Goal: Task Accomplishment & Management: Use online tool/utility

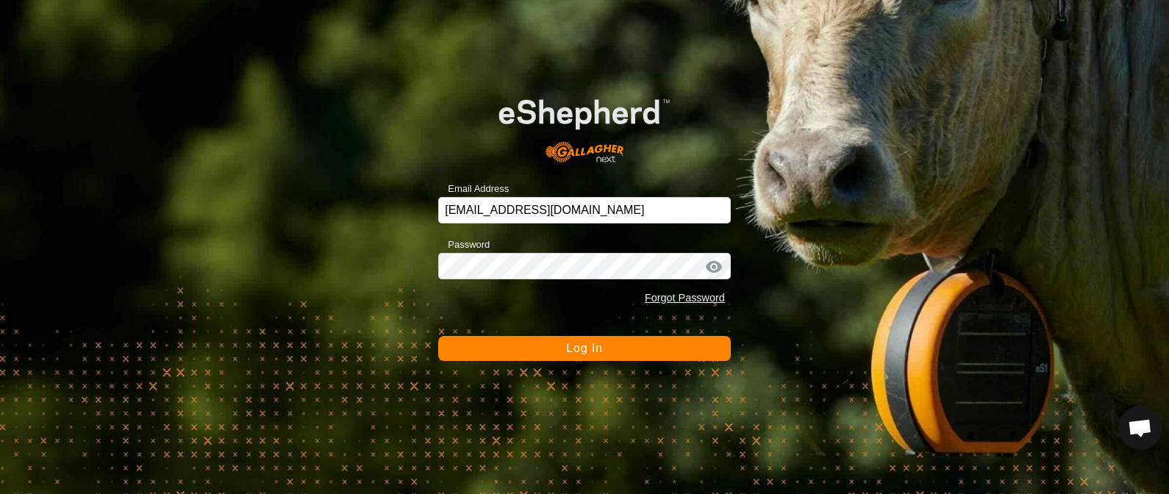
drag, startPoint x: 627, startPoint y: 346, endPoint x: 629, endPoint y: 336, distance: 10.4
click at [627, 344] on button "Log In" at bounding box center [584, 348] width 293 height 25
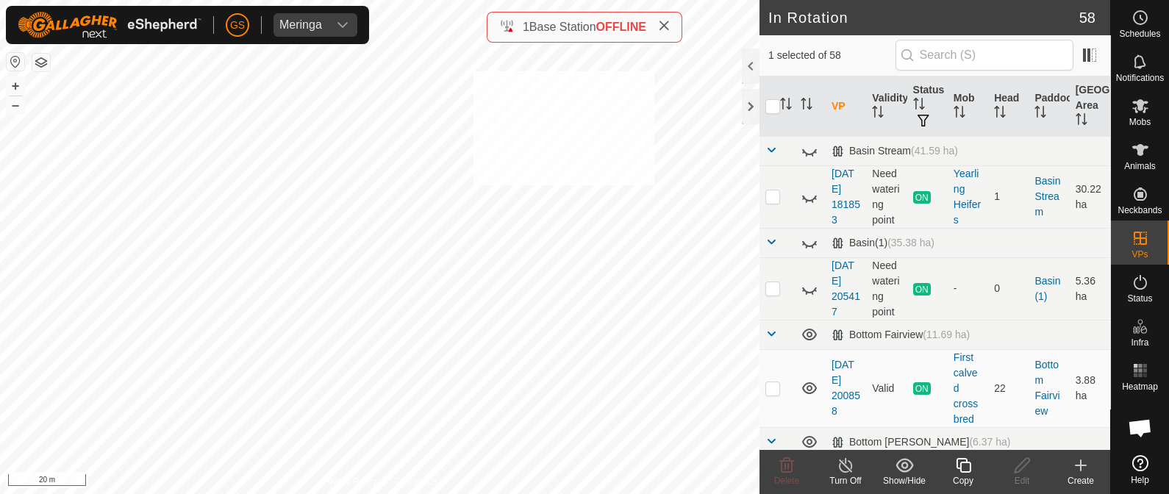
checkbox input "true"
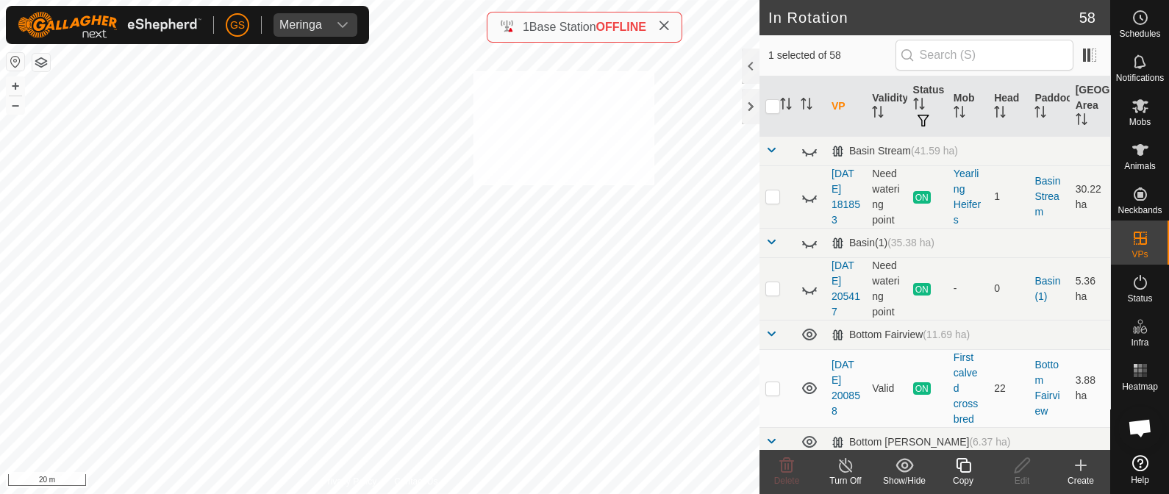
checkbox input "true"
click at [1143, 162] on span "Animals" at bounding box center [1141, 166] width 32 height 9
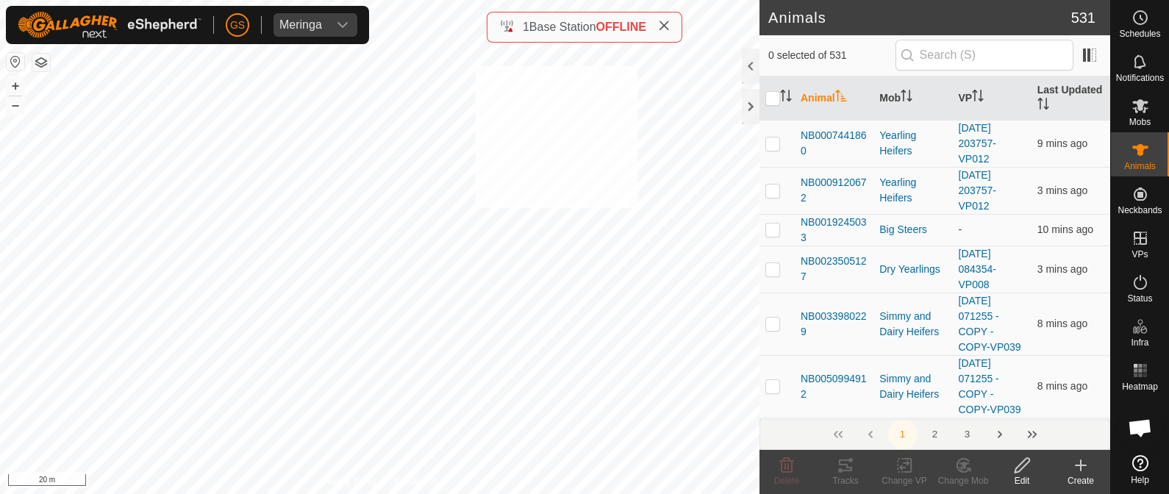
checkbox input "true"
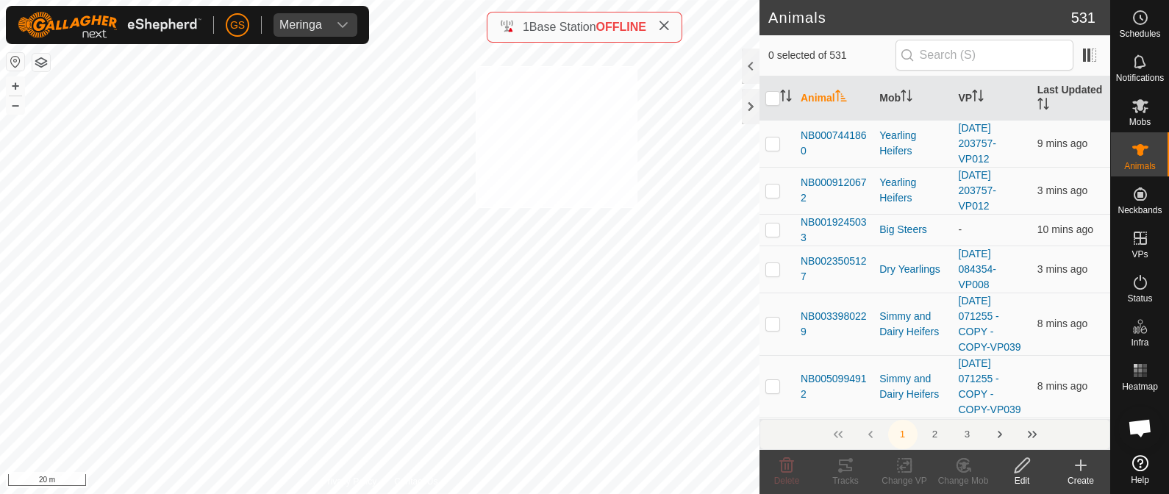
checkbox input "true"
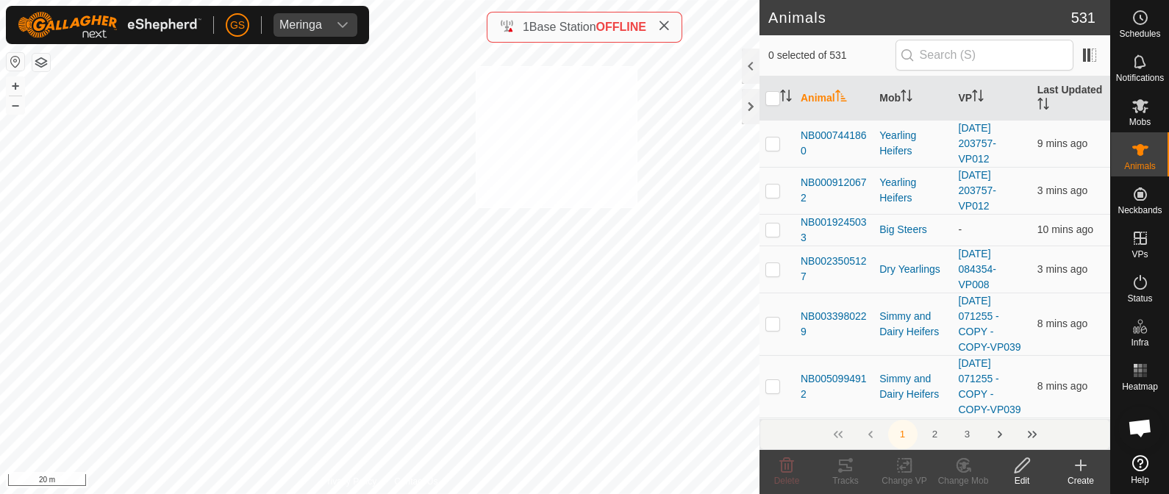
checkbox input "true"
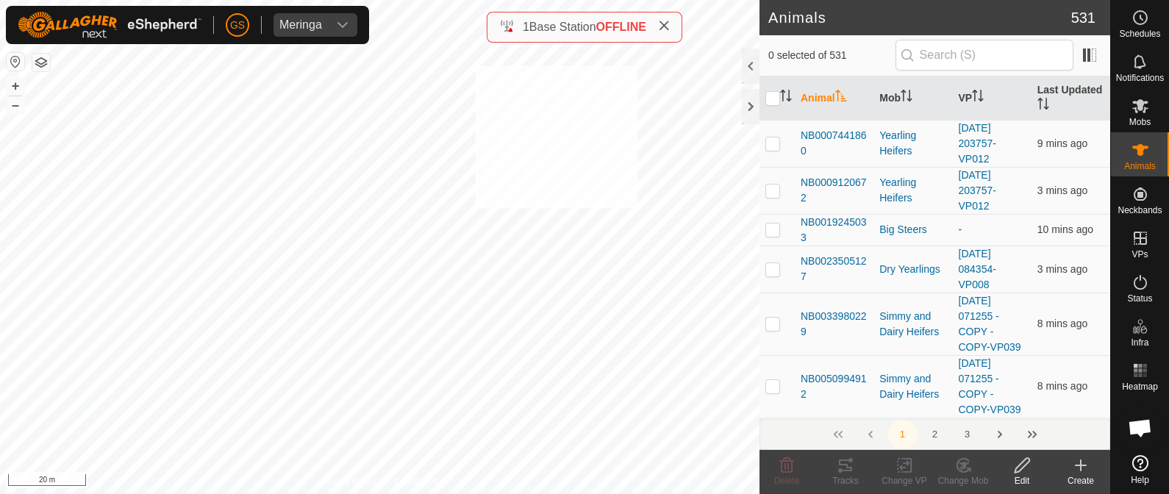
checkbox input "true"
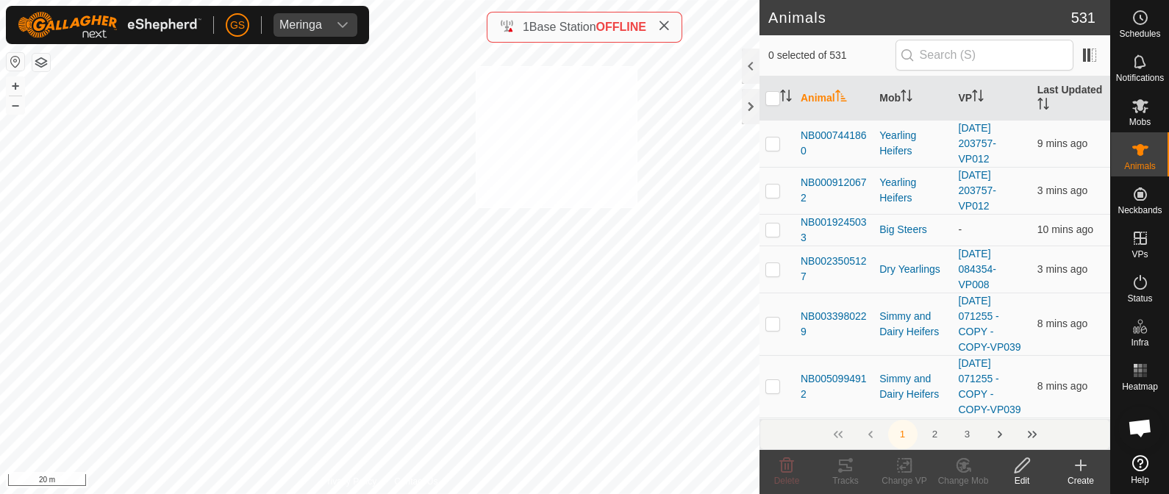
checkbox input "true"
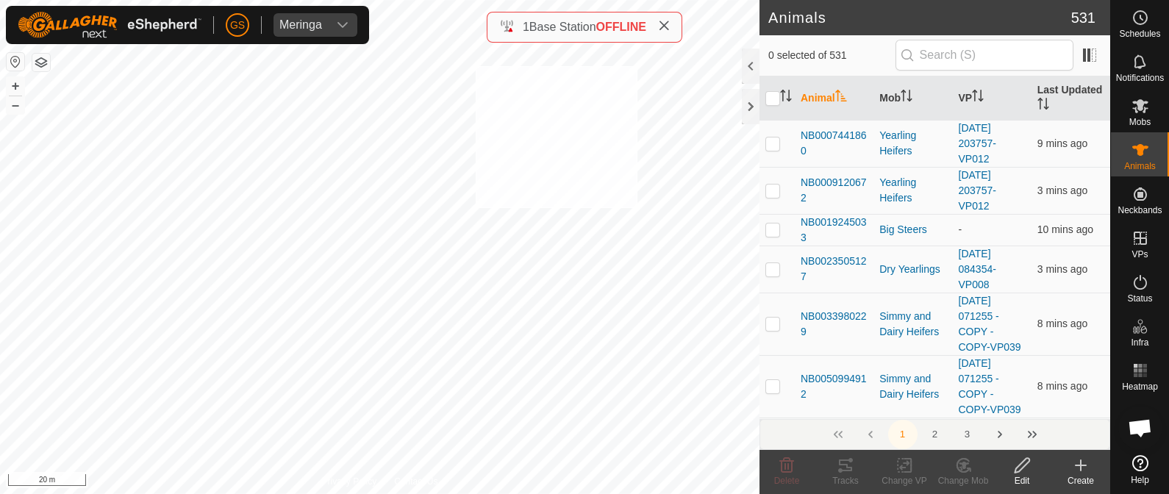
checkbox input "true"
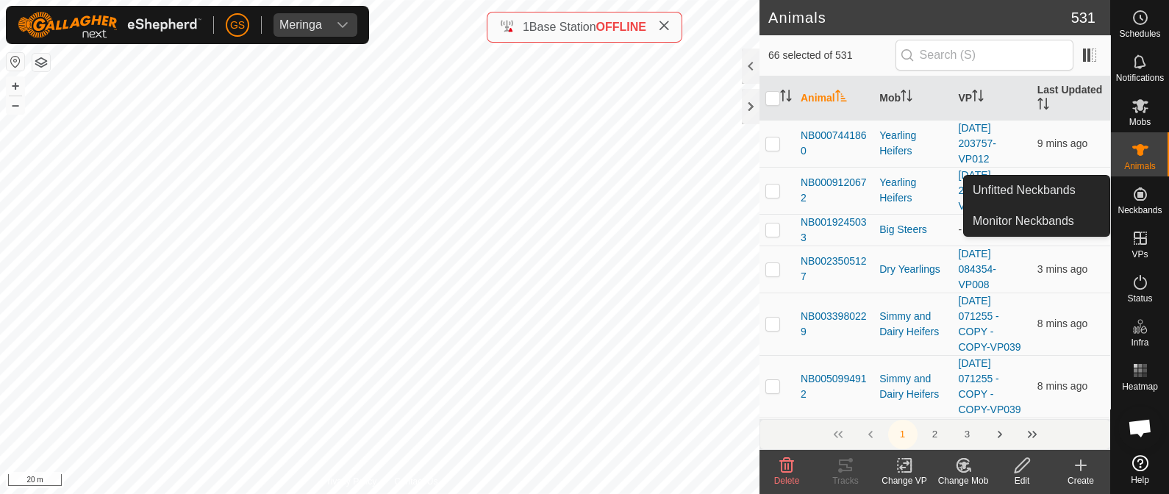
click at [1133, 193] on icon at bounding box center [1141, 194] width 18 height 18
click at [1088, 193] on link "Unfitted Neckbands" at bounding box center [1037, 190] width 146 height 29
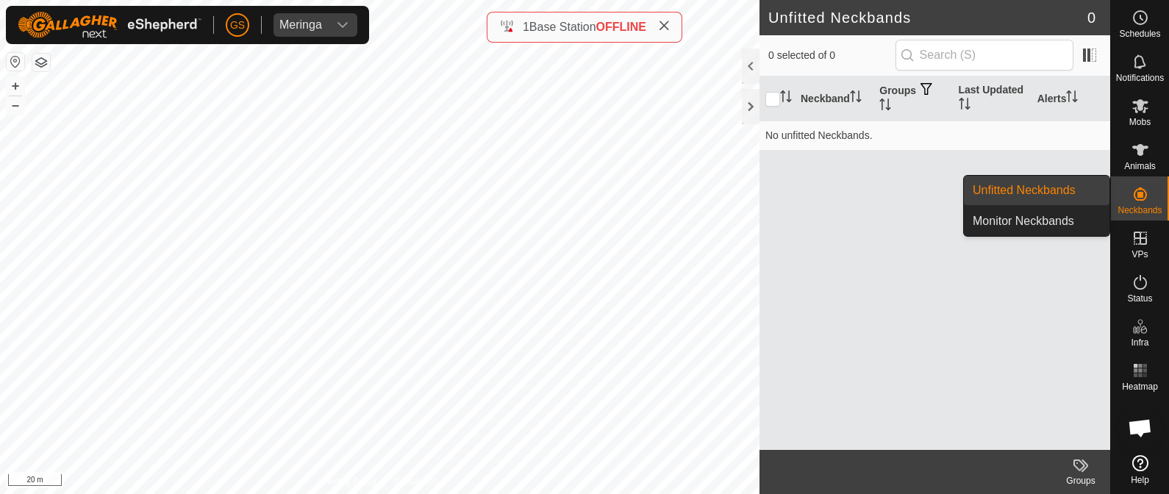
click at [1139, 193] on icon at bounding box center [1140, 194] width 13 height 13
click at [1074, 216] on link "Monitor Neckbands" at bounding box center [1037, 221] width 146 height 29
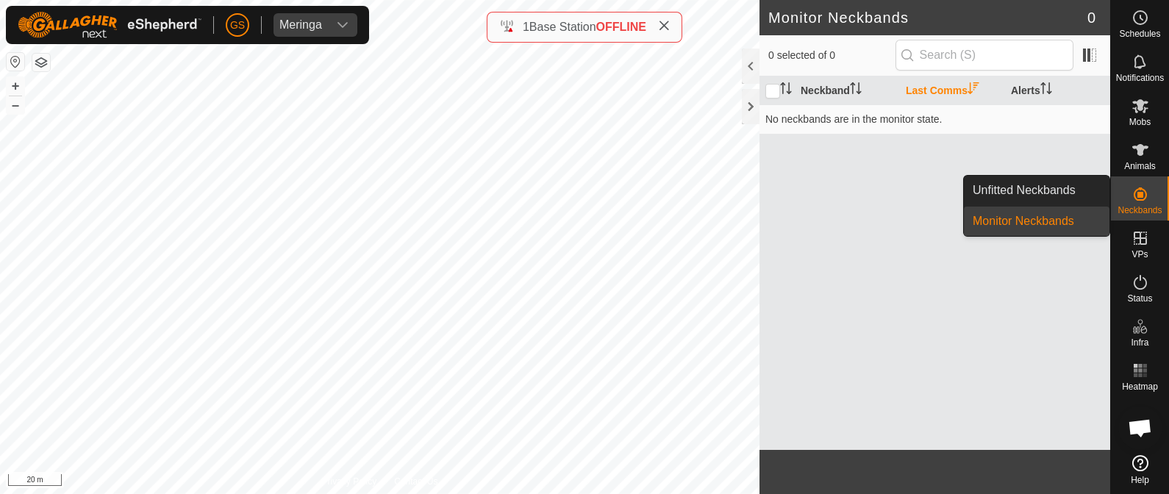
click at [1144, 211] on span "Neckbands" at bounding box center [1140, 210] width 44 height 9
click at [1039, 185] on link "Unfitted Neckbands" at bounding box center [1037, 190] width 146 height 29
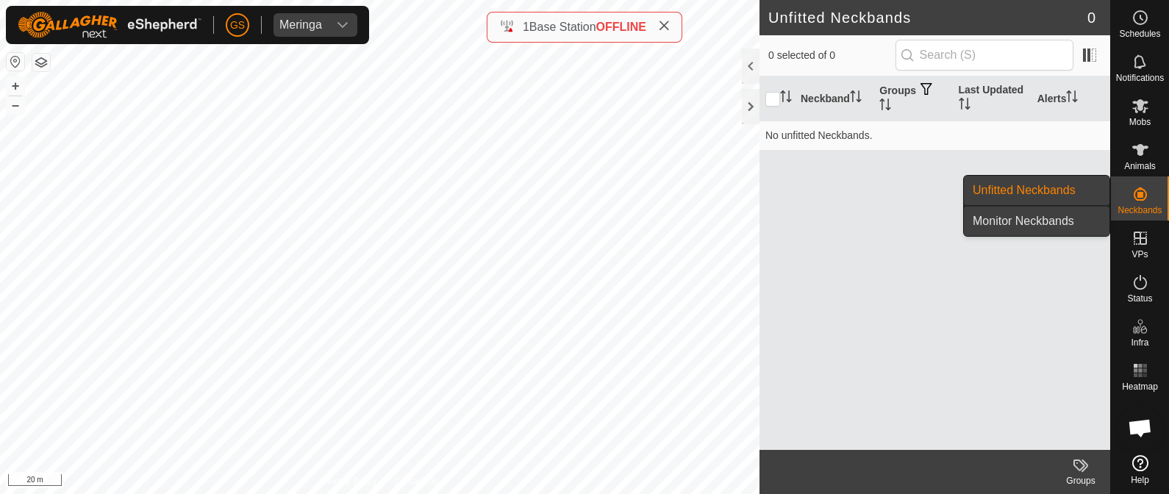
click at [1058, 218] on link "Monitor Neckbands" at bounding box center [1037, 221] width 146 height 29
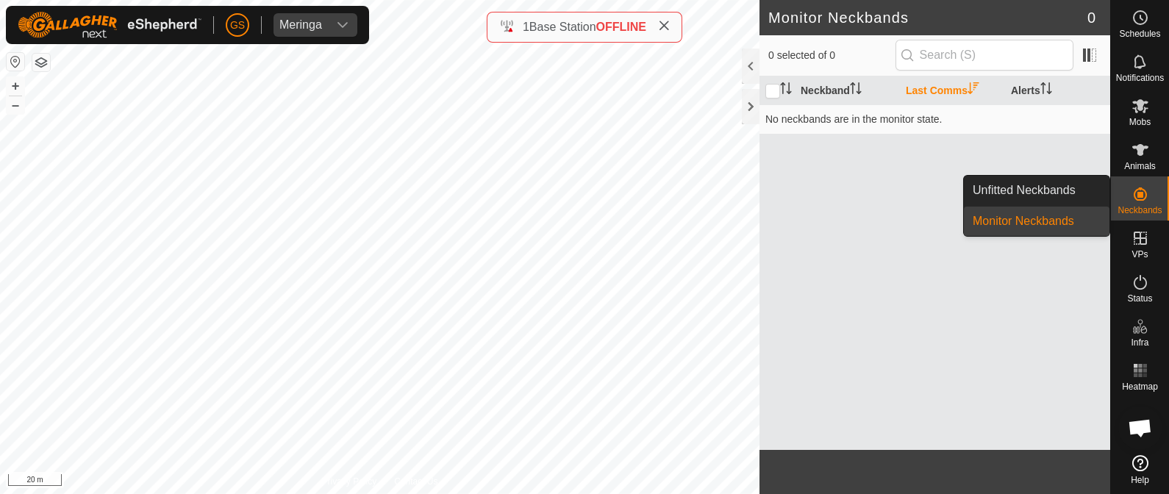
click at [1147, 198] on icon at bounding box center [1141, 194] width 18 height 18
click at [1079, 192] on link "Unfitted Neckbands" at bounding box center [1037, 190] width 146 height 29
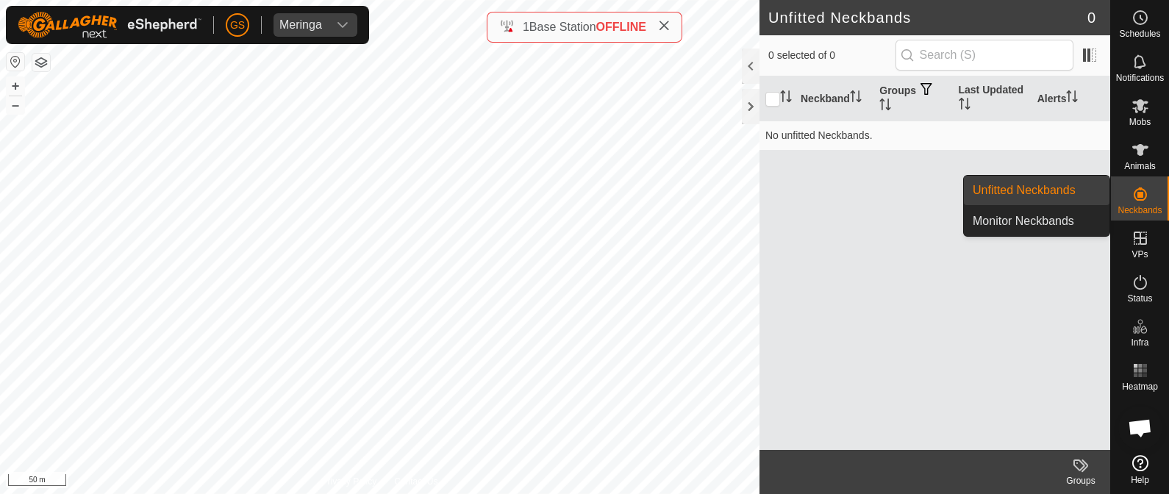
click at [1151, 200] on es-neckbands-svg-icon at bounding box center [1141, 194] width 26 height 24
drag, startPoint x: 1107, startPoint y: 209, endPoint x: 1065, endPoint y: 220, distance: 43.4
click at [1065, 220] on link "Monitor Neckbands" at bounding box center [1037, 221] width 146 height 29
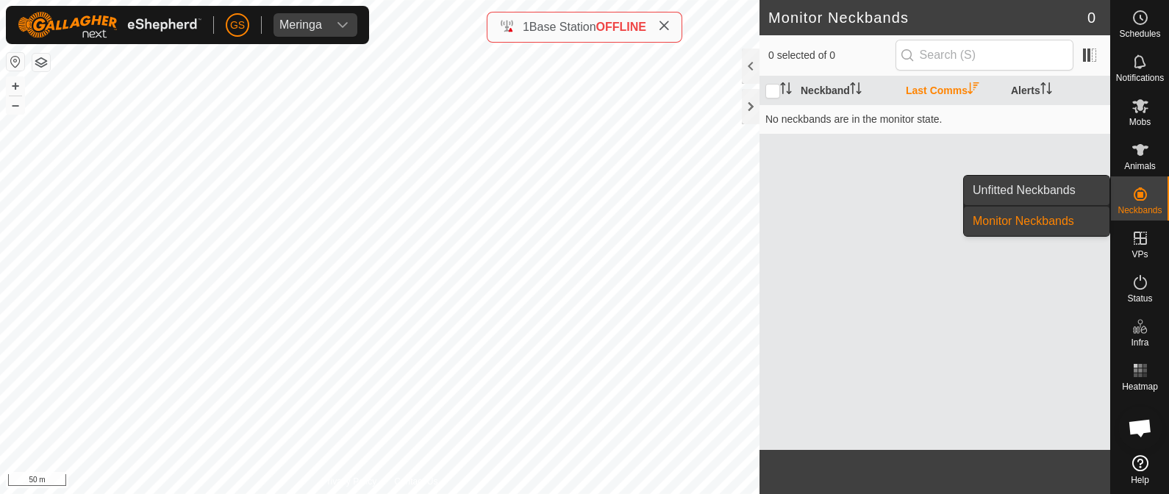
click at [1075, 197] on link "Unfitted Neckbands" at bounding box center [1037, 190] width 146 height 29
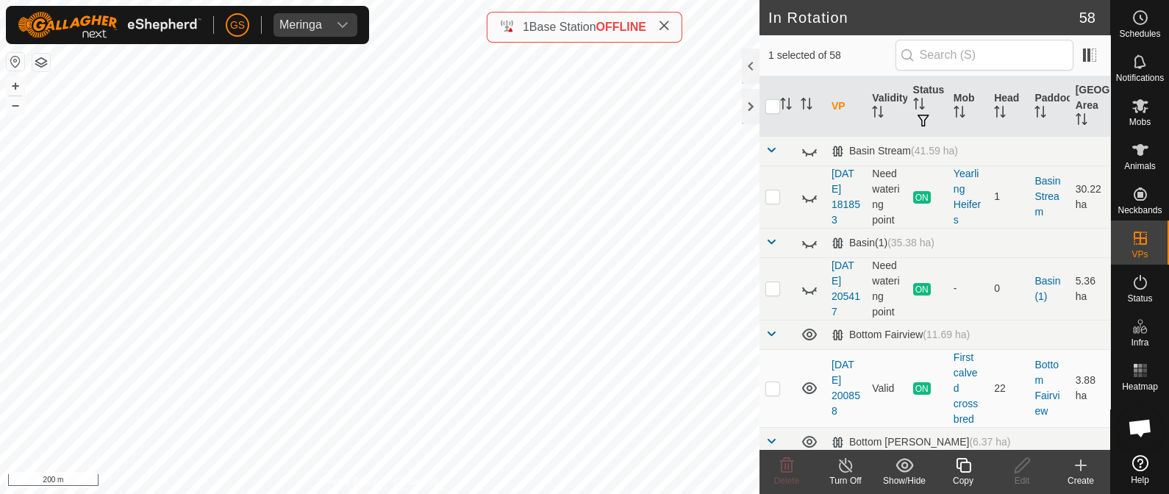
click at [971, 469] on icon at bounding box center [964, 466] width 18 height 18
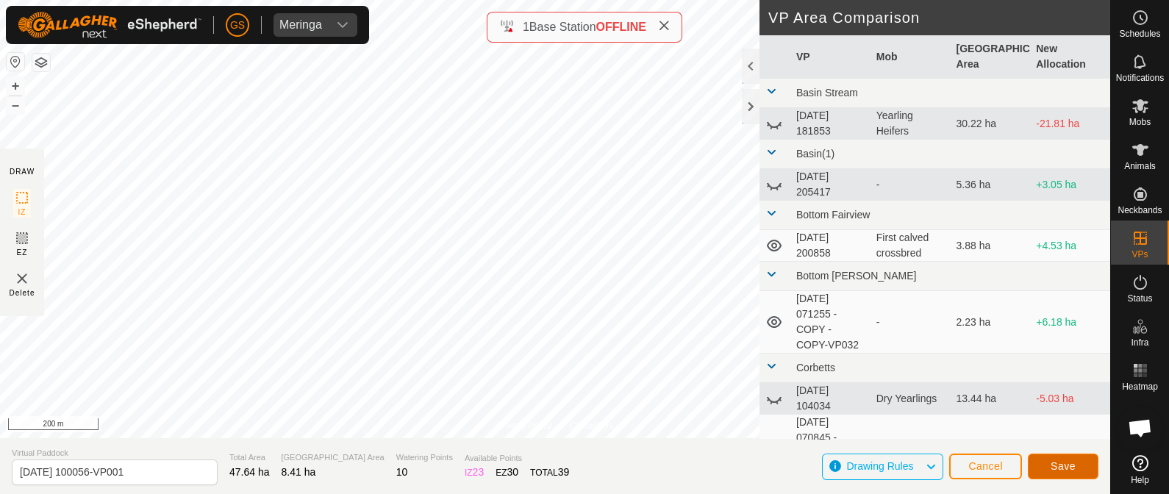
click at [1062, 467] on span "Save" at bounding box center [1063, 466] width 25 height 12
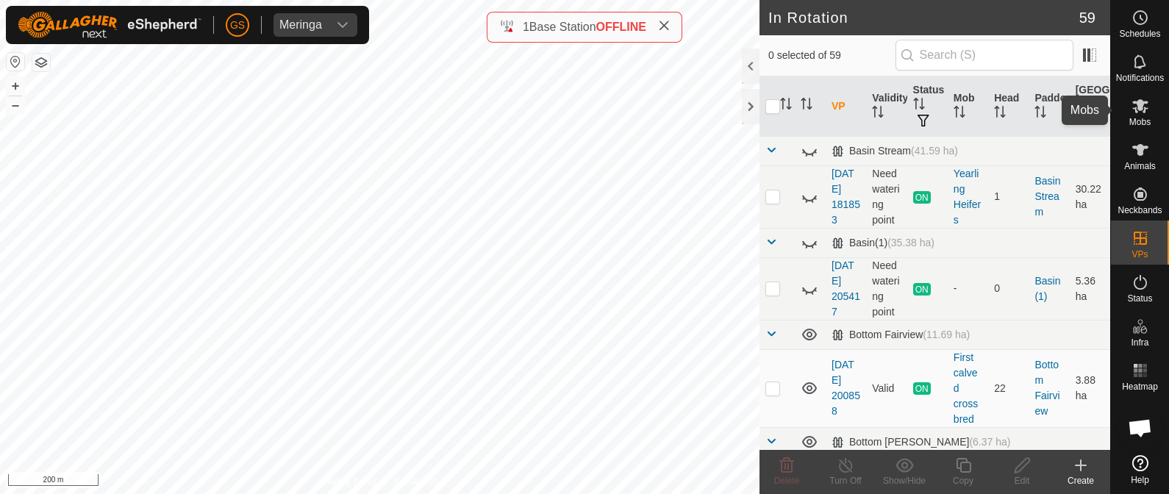
click at [1147, 118] on span "Mobs" at bounding box center [1140, 122] width 21 height 9
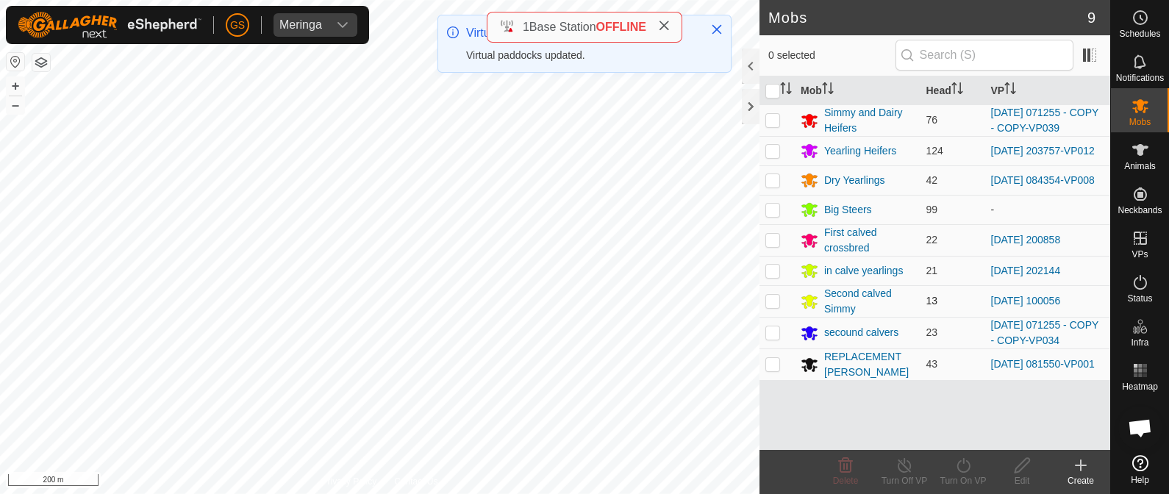
click at [775, 306] on p-checkbox at bounding box center [773, 301] width 15 height 12
checkbox input "true"
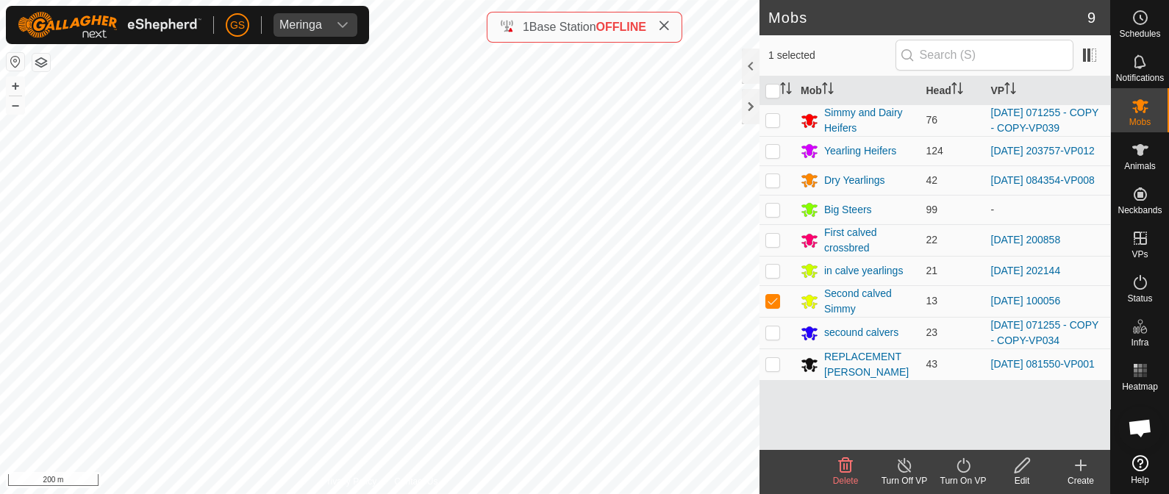
click at [960, 466] on icon at bounding box center [964, 466] width 18 height 18
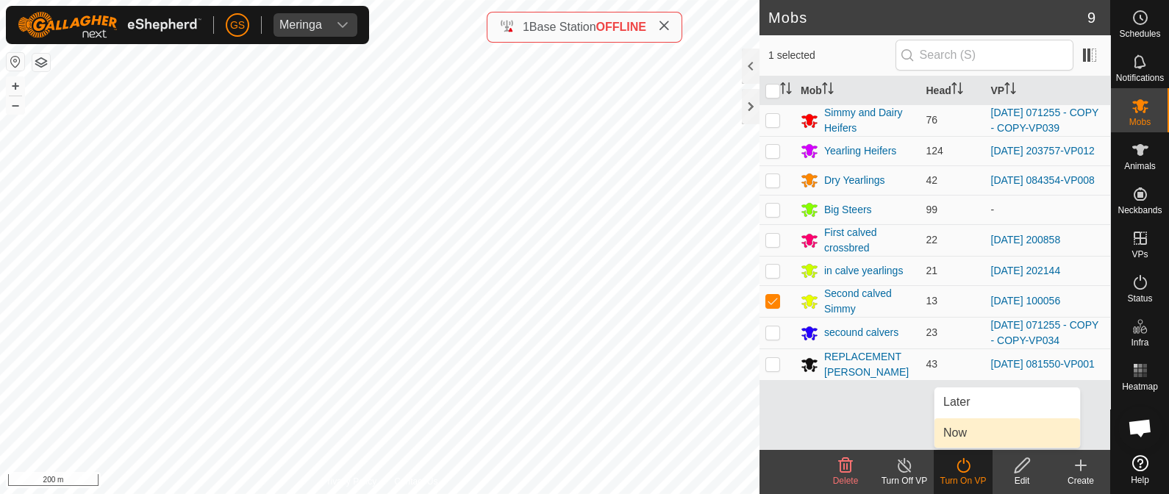
click at [955, 431] on link "Now" at bounding box center [1008, 433] width 146 height 29
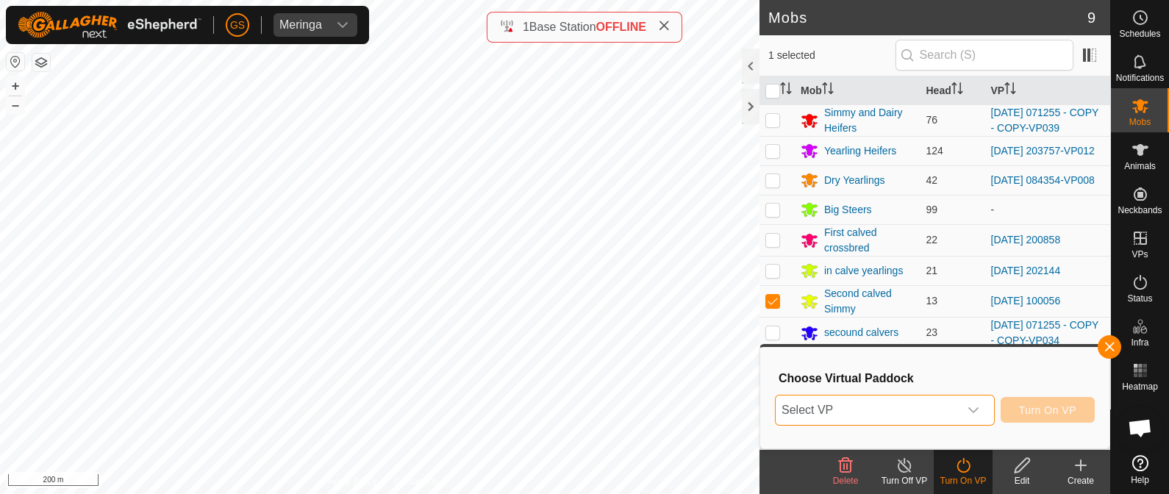
click at [953, 416] on span "Select VP" at bounding box center [867, 410] width 183 height 29
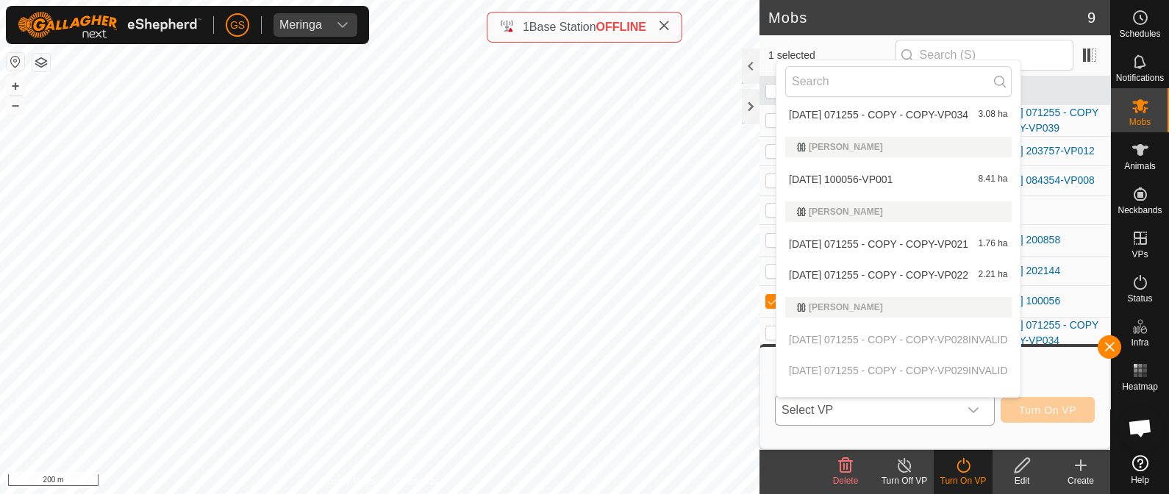
scroll to position [1951, 0]
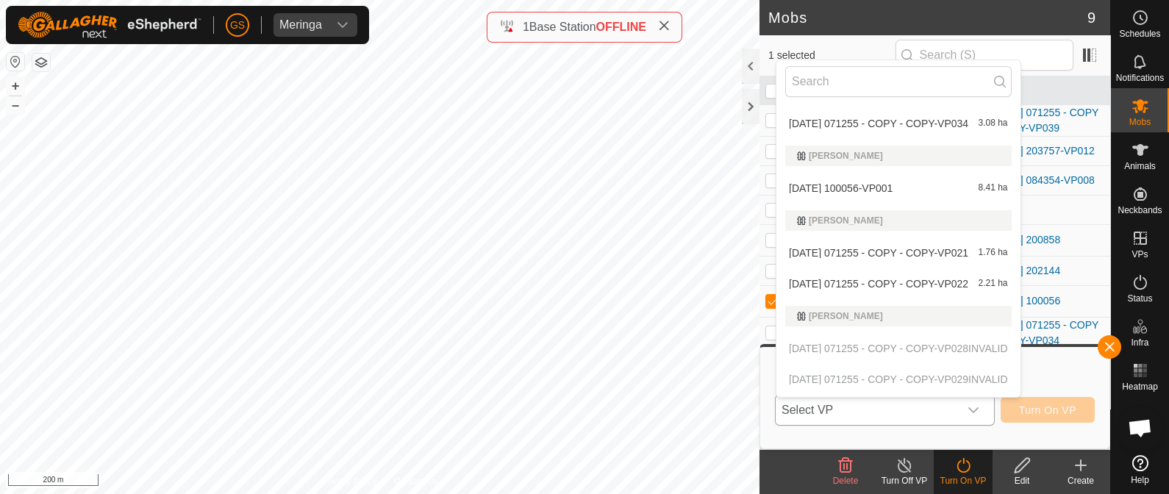
click at [863, 188] on li "[DATE] 100056-VP001 8.41 ha" at bounding box center [899, 188] width 244 height 29
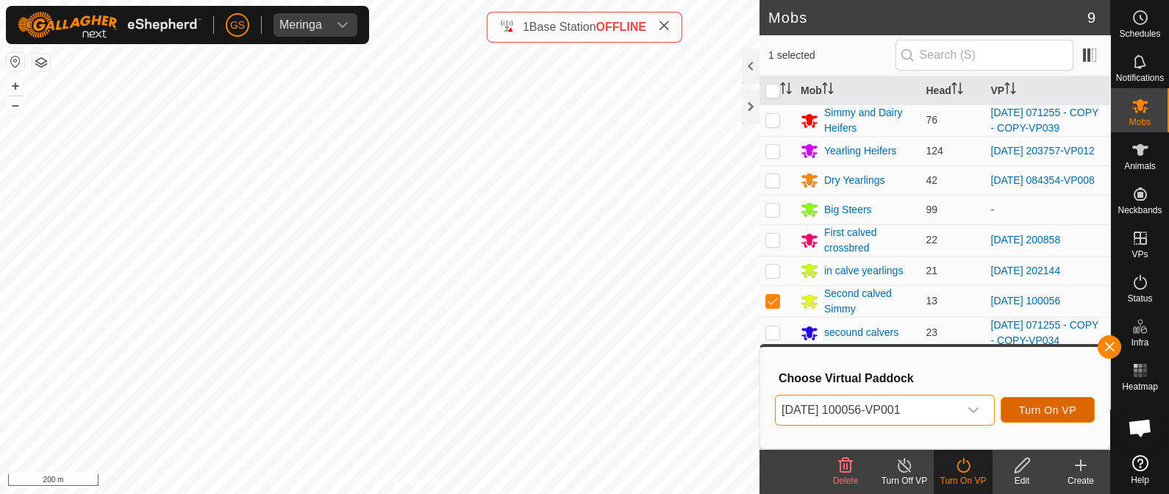
click at [1030, 407] on span "Turn On VP" at bounding box center [1047, 411] width 57 height 12
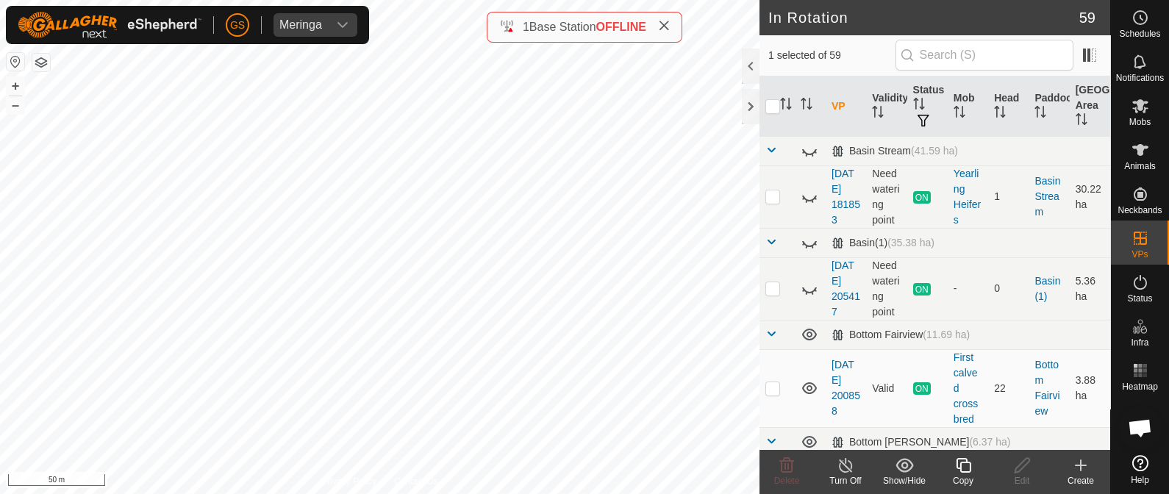
click at [960, 465] on icon at bounding box center [963, 465] width 15 height 15
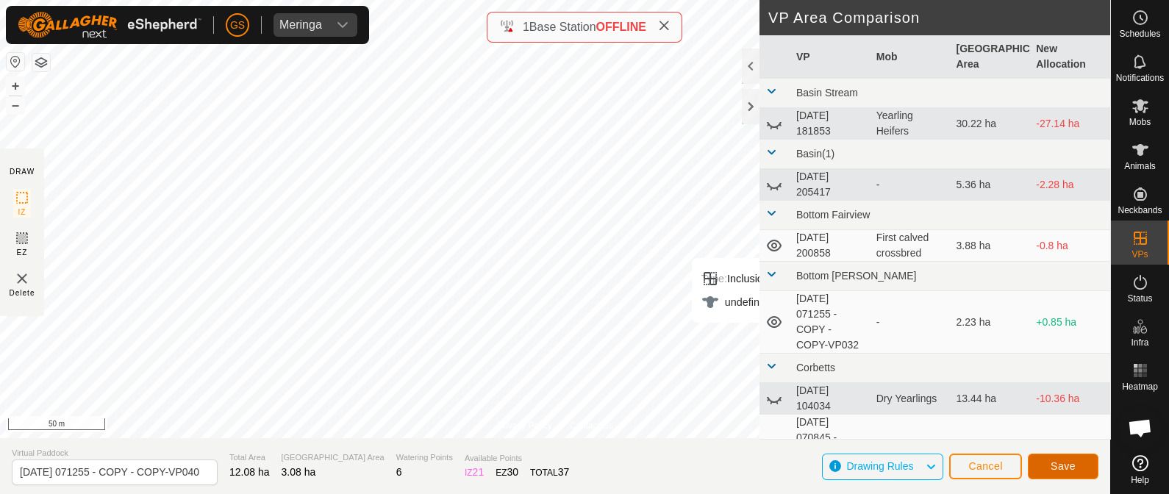
click at [1076, 457] on button "Save" at bounding box center [1063, 467] width 71 height 26
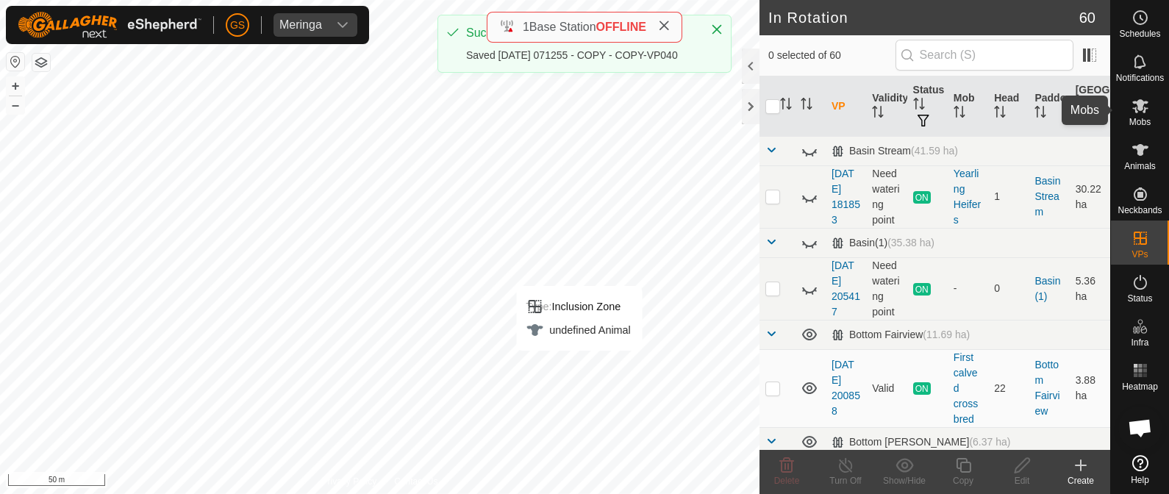
click at [1147, 115] on es-mob-svg-icon at bounding box center [1141, 106] width 26 height 24
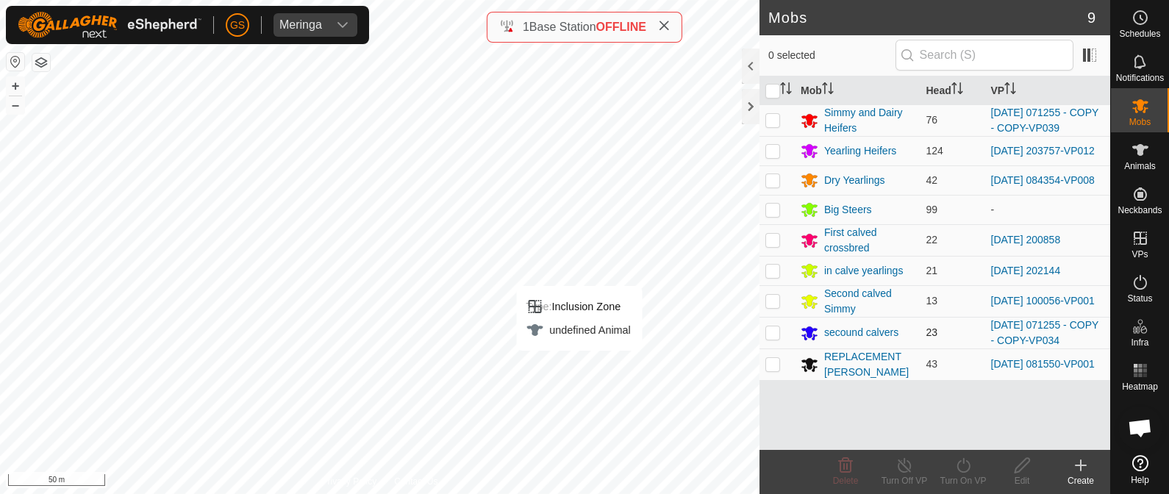
click at [772, 338] on p-checkbox at bounding box center [773, 333] width 15 height 12
checkbox input "true"
click at [963, 464] on icon at bounding box center [964, 466] width 18 height 18
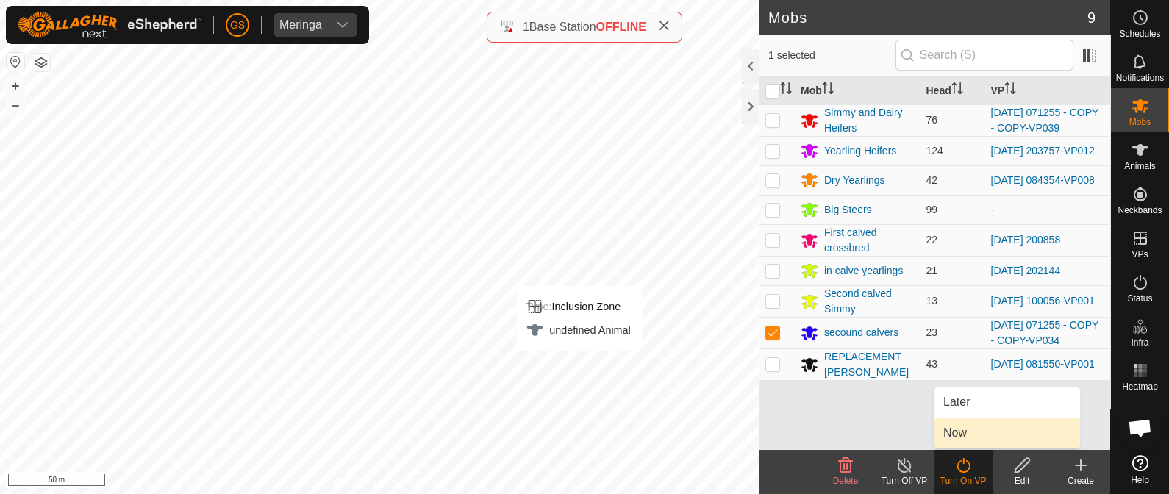
click at [961, 430] on link "Now" at bounding box center [1008, 433] width 146 height 29
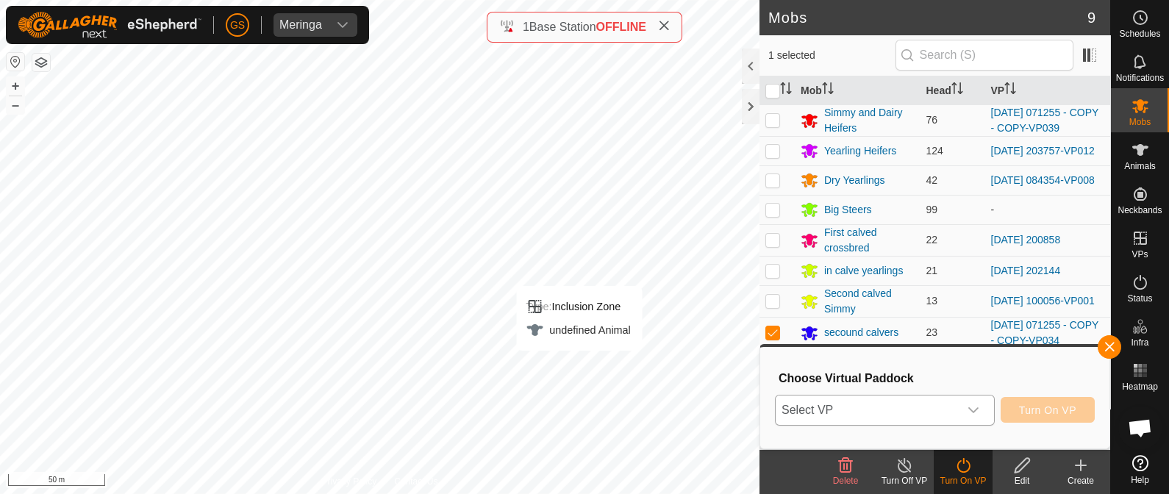
click at [968, 409] on icon "dropdown trigger" at bounding box center [974, 411] width 12 height 12
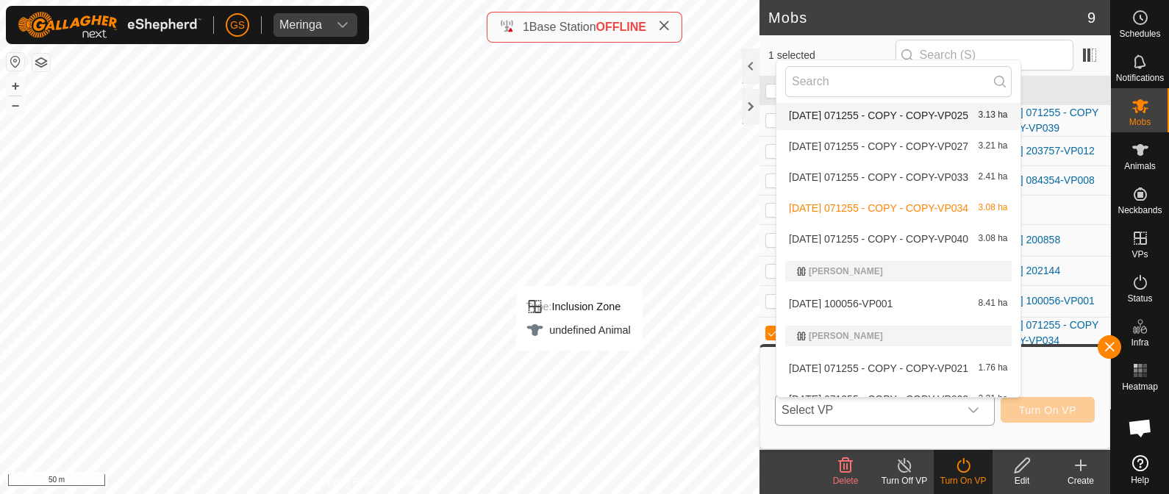
scroll to position [1862, 0]
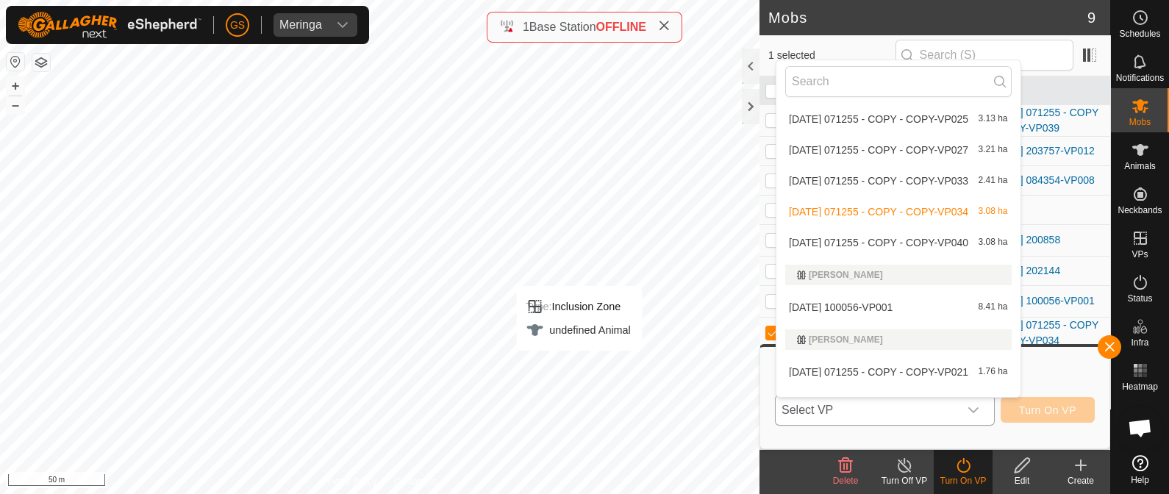
click at [922, 241] on span "[DATE] 071255 - COPY - COPY-VP040" at bounding box center [878, 243] width 179 height 10
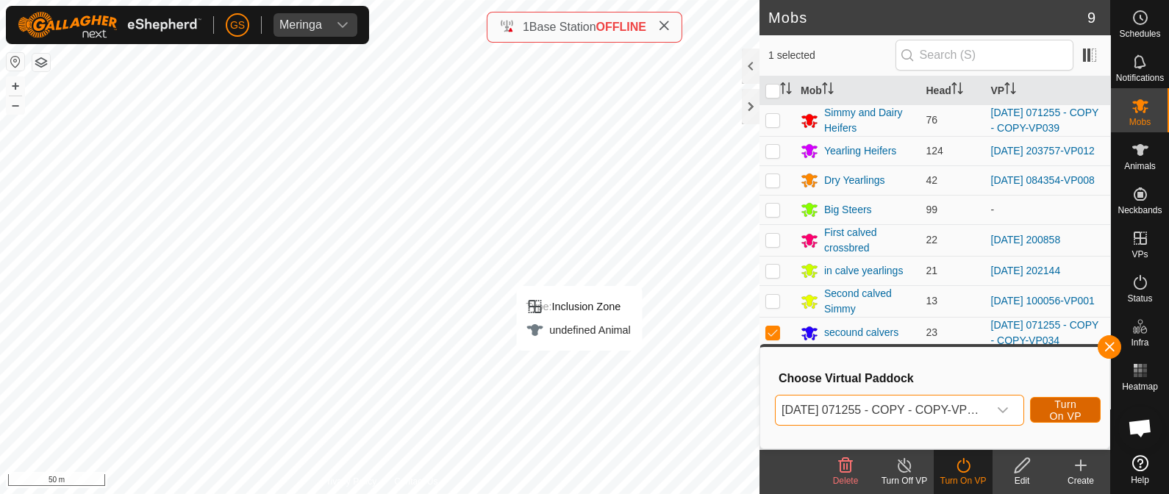
click at [1083, 413] on span "Turn On VP" at bounding box center [1066, 411] width 34 height 24
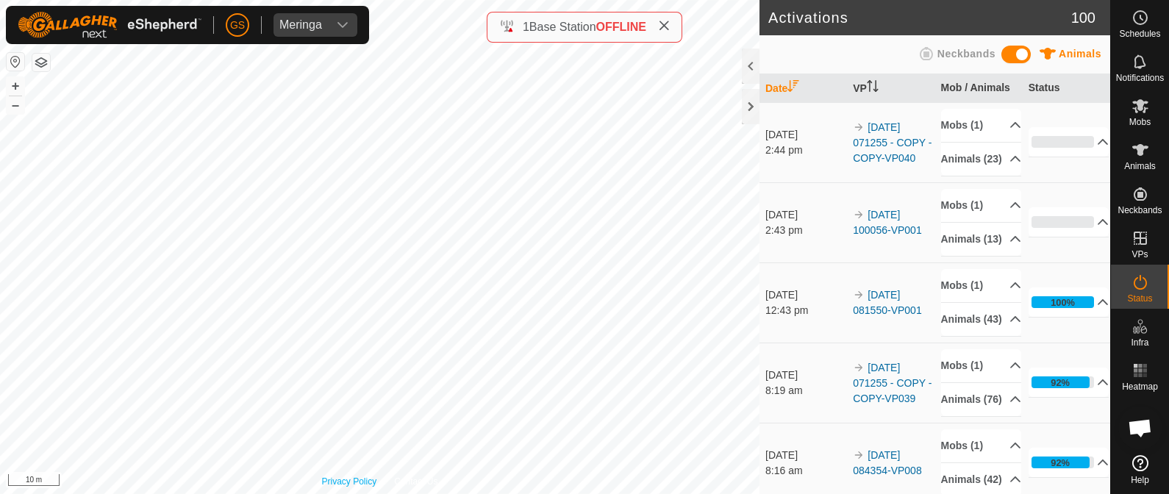
click at [374, 494] on html "[PERSON_NAME] Schedules Notifications Mobs Animals Neckbands VPs Status Infra H…" at bounding box center [584, 247] width 1169 height 494
click at [1139, 115] on es-mob-svg-icon at bounding box center [1141, 106] width 26 height 24
